Goal: Navigation & Orientation: Find specific page/section

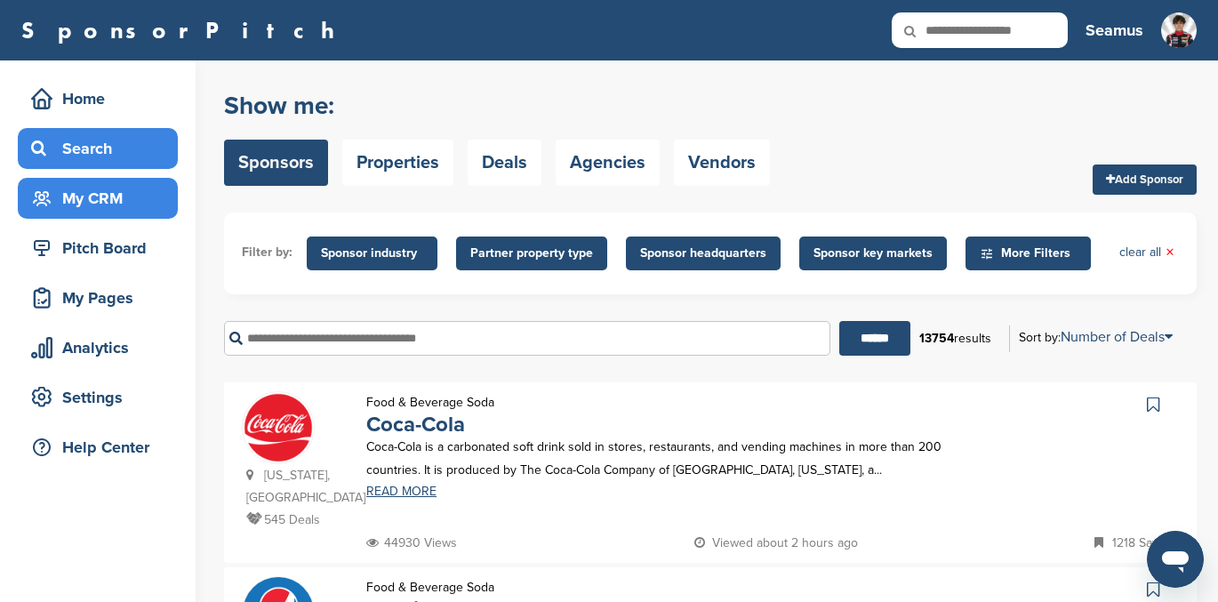
click at [98, 190] on div "My CRM" at bounding box center [102, 198] width 151 height 32
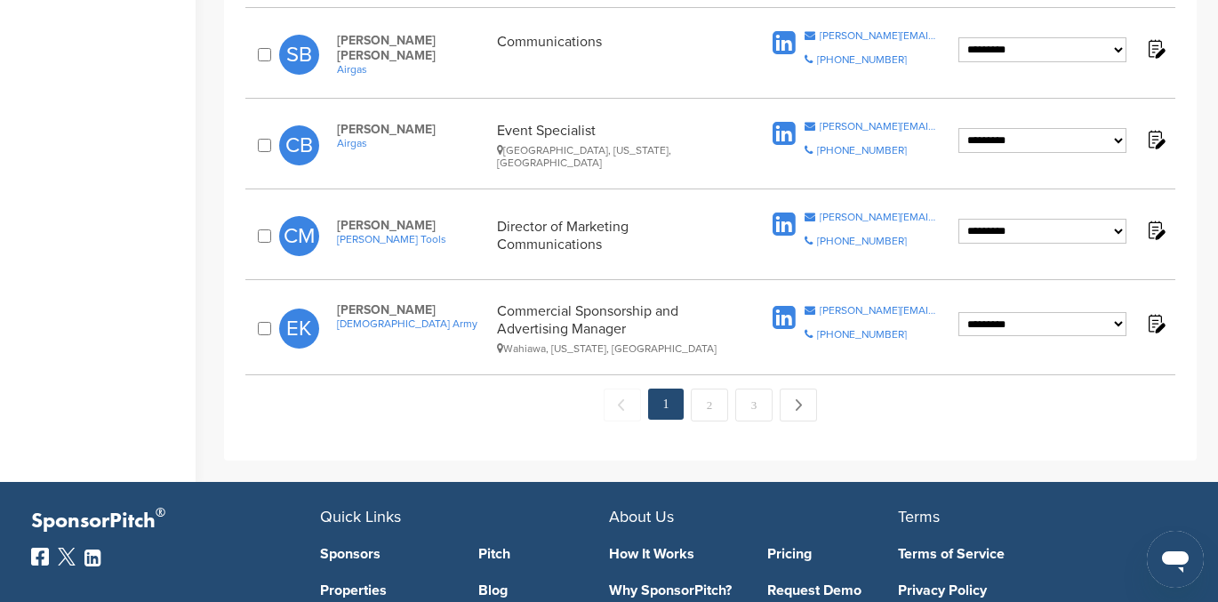
scroll to position [1850, 0]
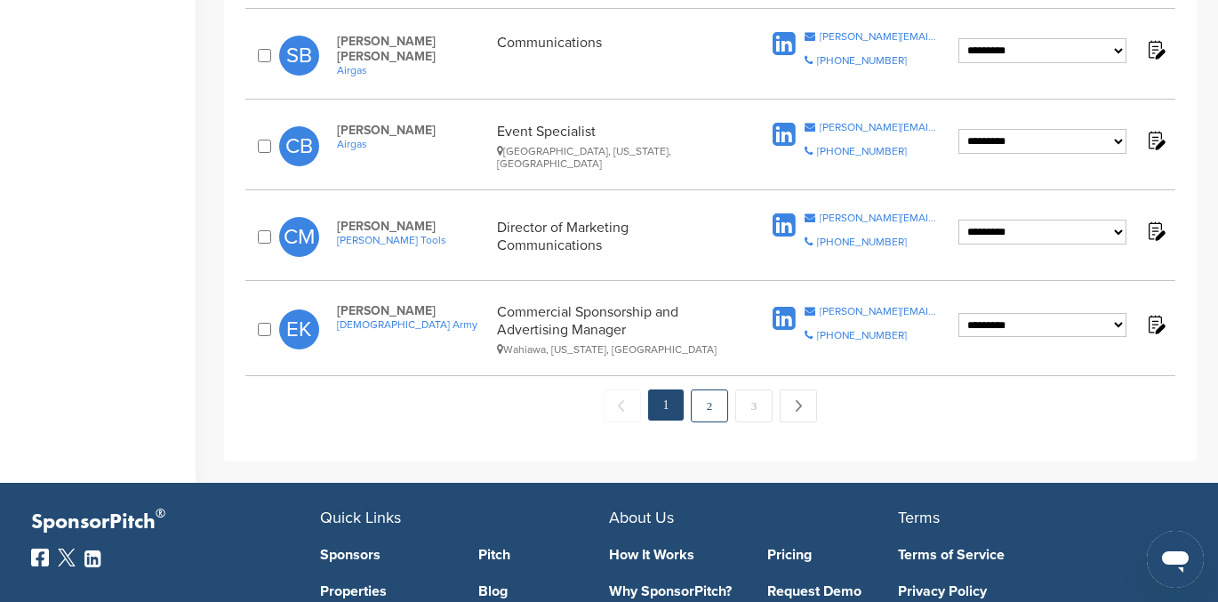
click at [708, 391] on link "2" at bounding box center [709, 406] width 37 height 33
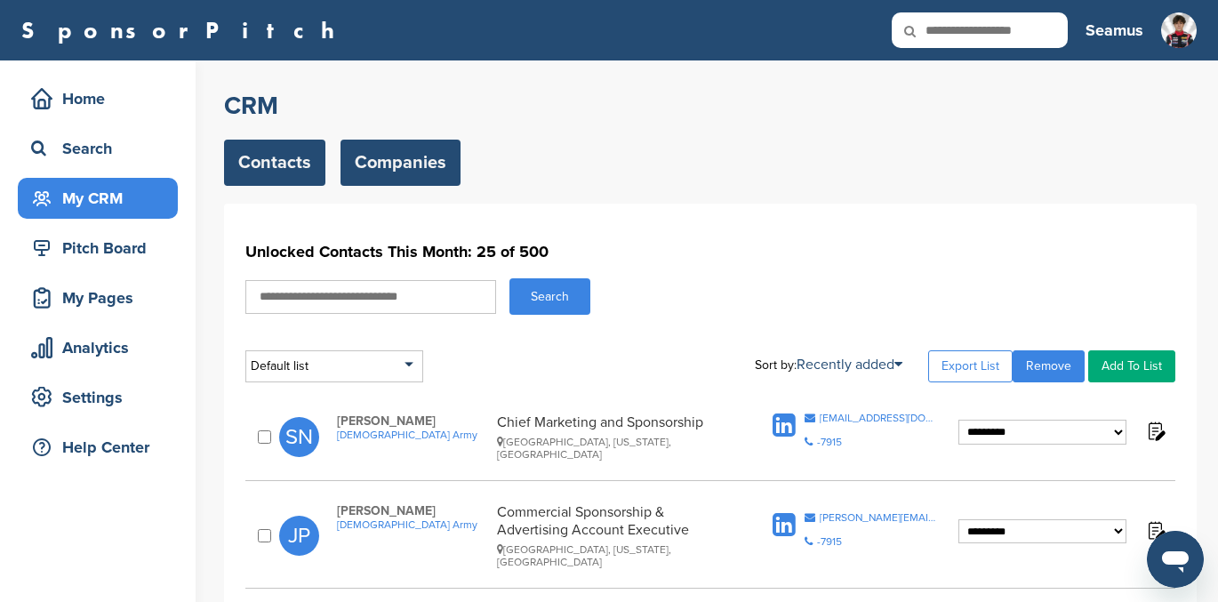
click at [402, 167] on link "Companies" at bounding box center [401, 163] width 120 height 46
